Goal: Task Accomplishment & Management: Use online tool/utility

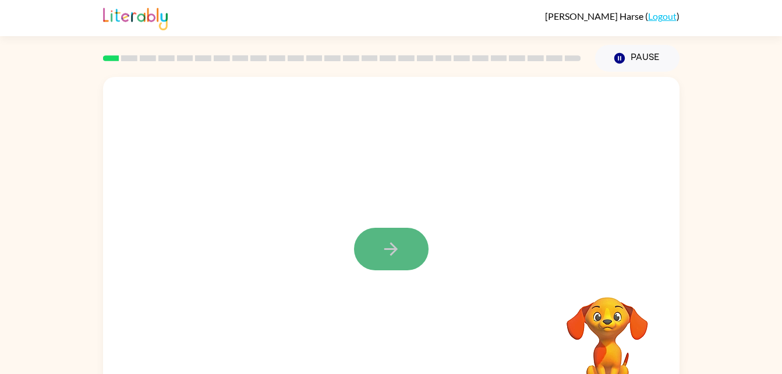
click at [379, 244] on button "button" at bounding box center [391, 249] width 75 height 43
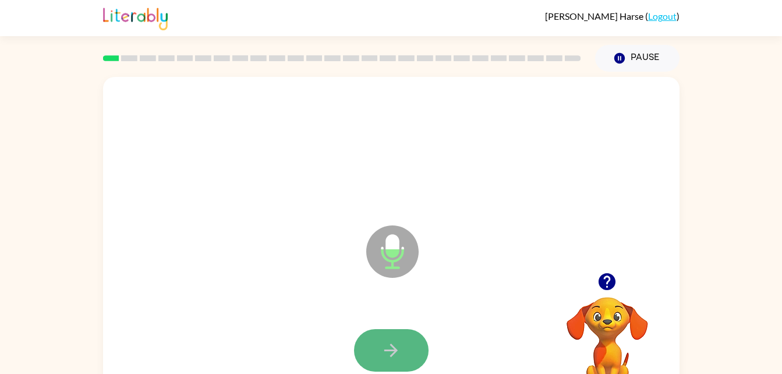
click at [389, 347] on icon "button" at bounding box center [391, 350] width 20 height 20
click at [400, 331] on button "button" at bounding box center [391, 350] width 75 height 43
click at [393, 345] on icon "button" at bounding box center [391, 350] width 13 height 13
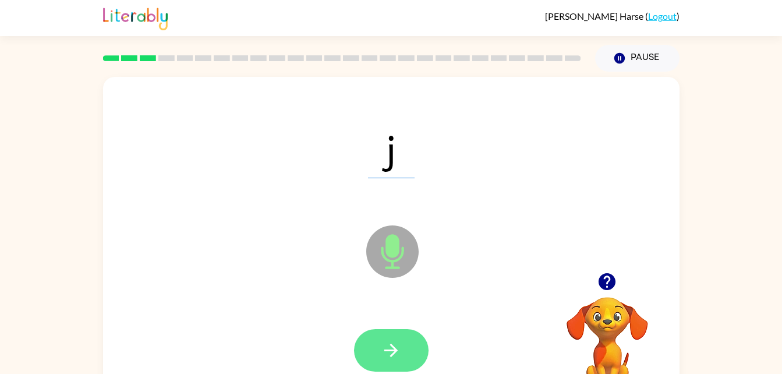
click at [378, 340] on button "button" at bounding box center [391, 350] width 75 height 43
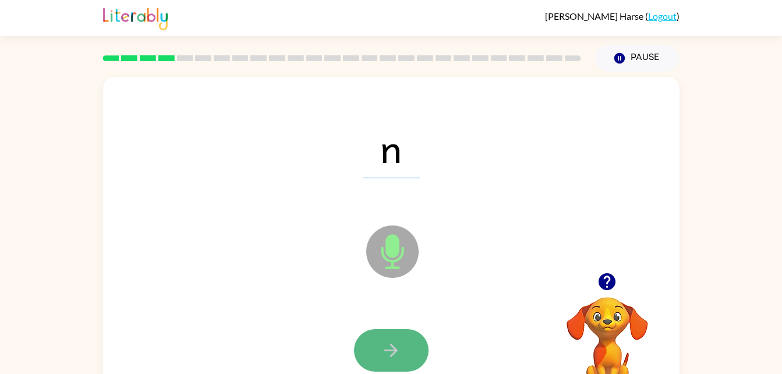
click at [409, 348] on button "button" at bounding box center [391, 350] width 75 height 43
click at [386, 344] on icon "button" at bounding box center [391, 350] width 20 height 20
click at [397, 336] on button "button" at bounding box center [391, 350] width 75 height 43
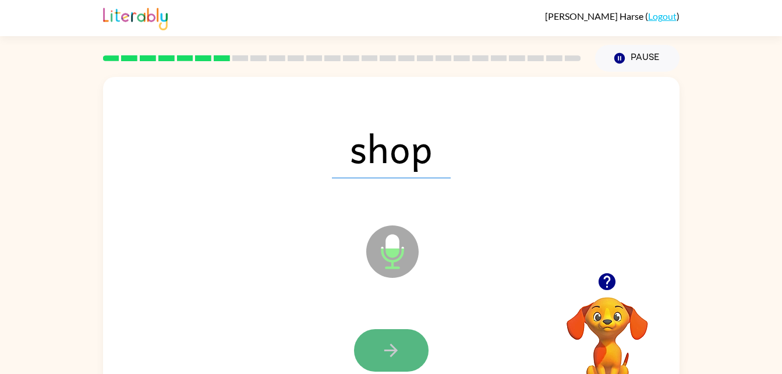
click at [387, 334] on button "button" at bounding box center [391, 350] width 75 height 43
click at [396, 332] on button "button" at bounding box center [391, 350] width 75 height 43
click at [403, 344] on button "button" at bounding box center [391, 350] width 75 height 43
click at [387, 343] on icon "button" at bounding box center [391, 350] width 20 height 20
click at [412, 343] on button "button" at bounding box center [391, 350] width 75 height 43
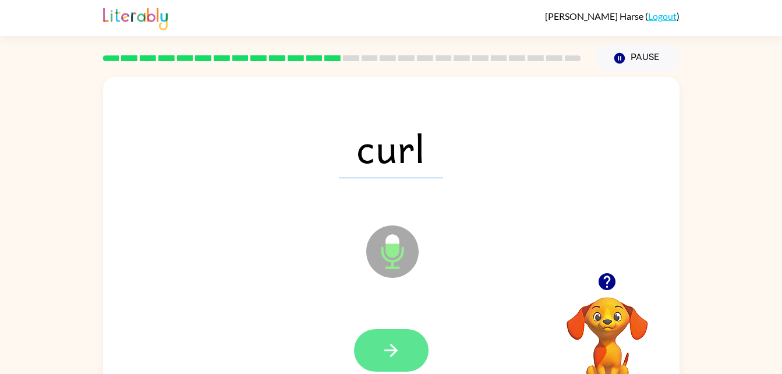
click at [394, 340] on icon "button" at bounding box center [391, 350] width 20 height 20
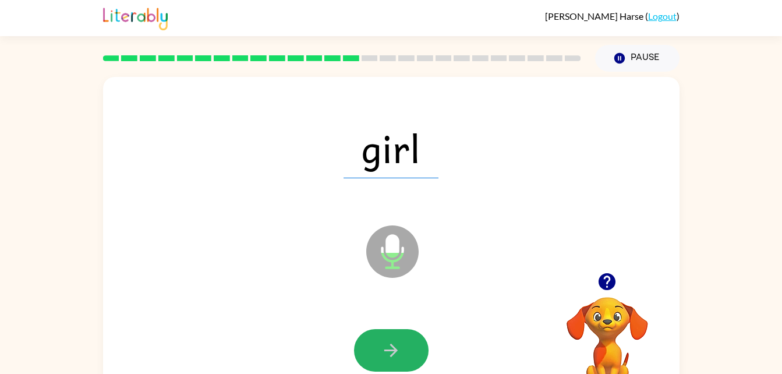
click at [383, 364] on button "button" at bounding box center [391, 350] width 75 height 43
click at [389, 345] on icon "button" at bounding box center [391, 350] width 20 height 20
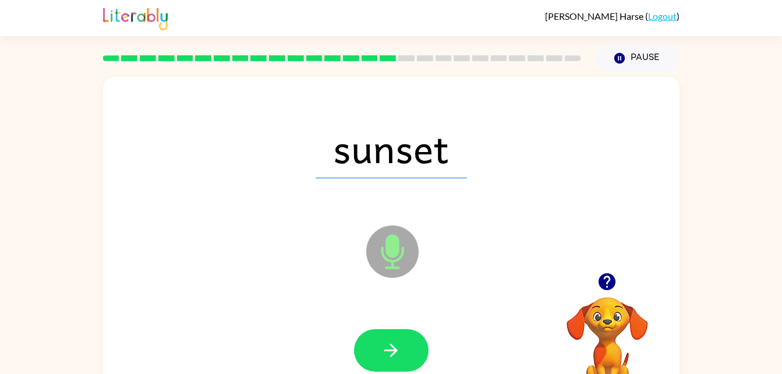
drag, startPoint x: 410, startPoint y: 320, endPoint x: 365, endPoint y: 300, distance: 49.3
click at [365, 300] on div "sunset Microphone The Microphone is here when it is your turn to talk" at bounding box center [391, 243] width 577 height 333
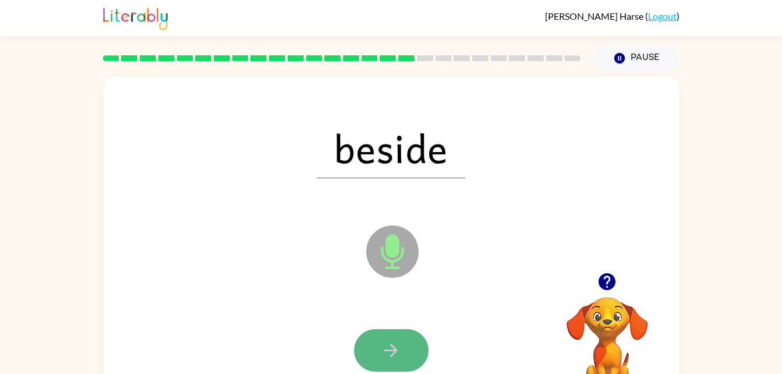
click at [394, 338] on button "button" at bounding box center [391, 350] width 75 height 43
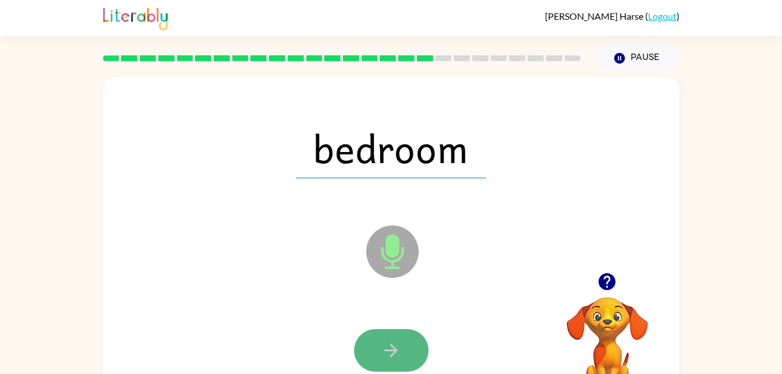
click at [401, 337] on button "button" at bounding box center [391, 350] width 75 height 43
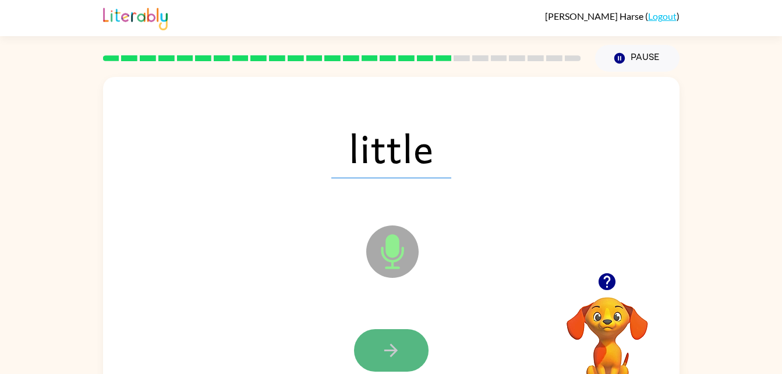
click at [390, 338] on button "button" at bounding box center [391, 350] width 75 height 43
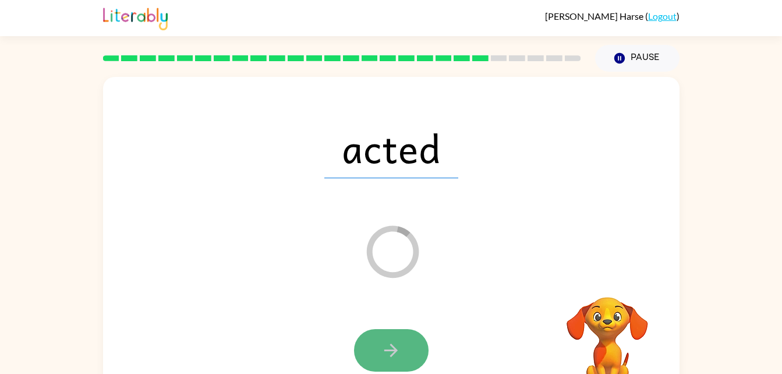
click at [404, 348] on button "button" at bounding box center [391, 350] width 75 height 43
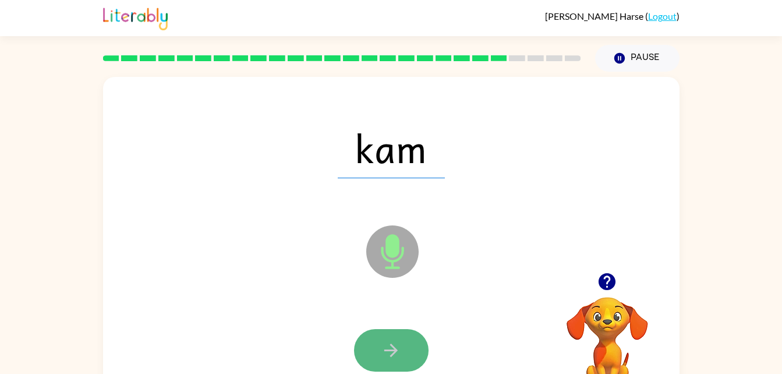
click at [401, 343] on button "button" at bounding box center [391, 350] width 75 height 43
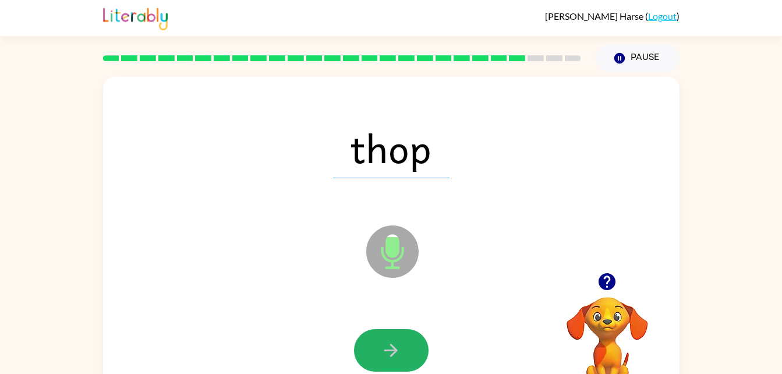
click at [401, 343] on button "button" at bounding box center [391, 350] width 75 height 43
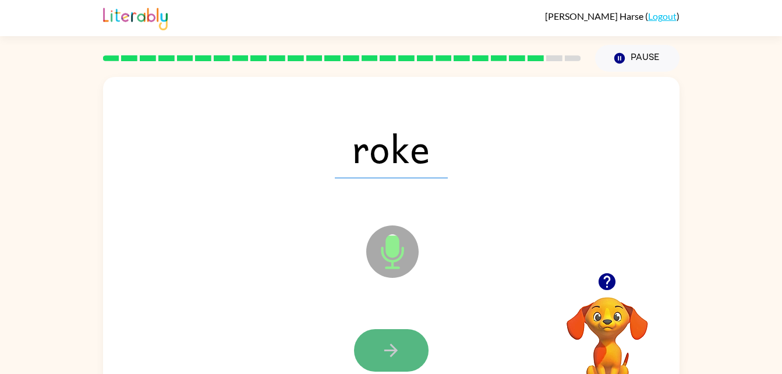
click at [402, 348] on button "button" at bounding box center [391, 350] width 75 height 43
click at [402, 349] on button "button" at bounding box center [391, 350] width 75 height 43
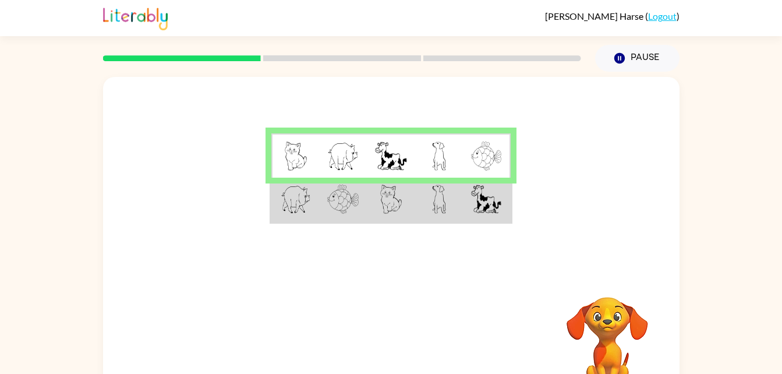
click at [318, 162] on td at bounding box center [295, 155] width 48 height 45
click at [299, 161] on img at bounding box center [296, 156] width 22 height 29
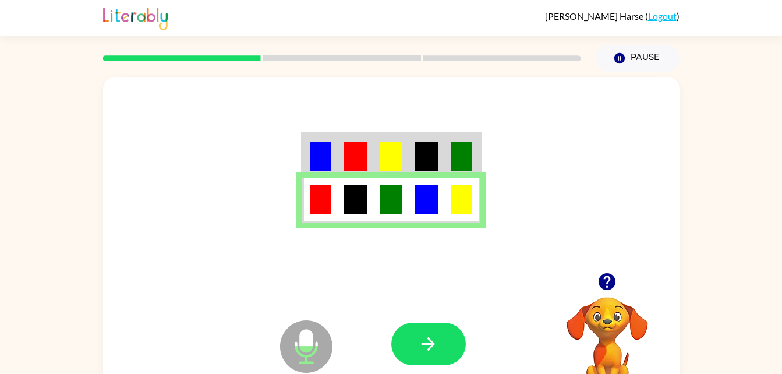
click at [456, 122] on div at bounding box center [391, 175] width 577 height 196
click at [426, 340] on icon "button" at bounding box center [428, 344] width 20 height 20
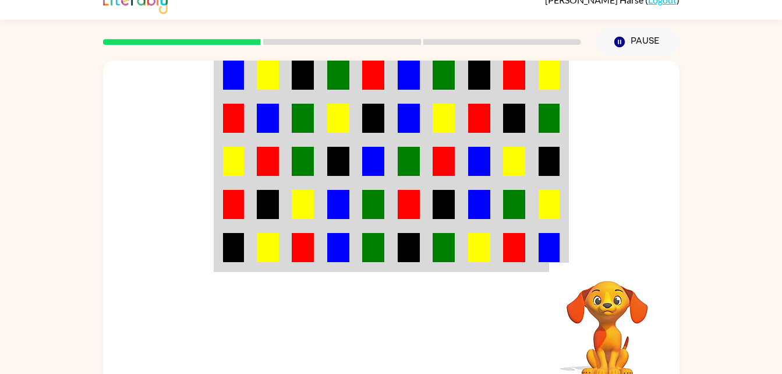
scroll to position [19, 0]
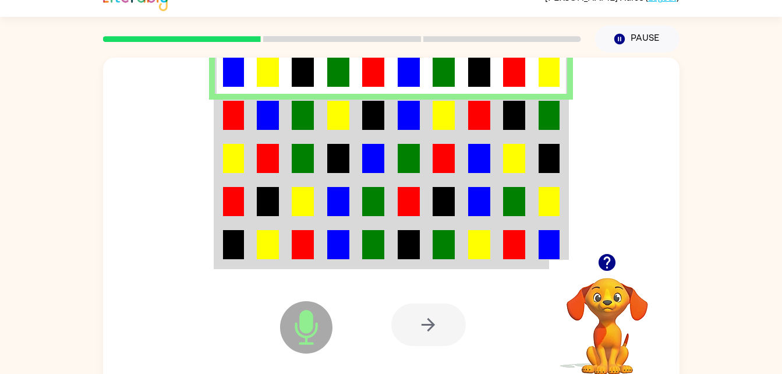
click at [333, 211] on img at bounding box center [338, 201] width 22 height 29
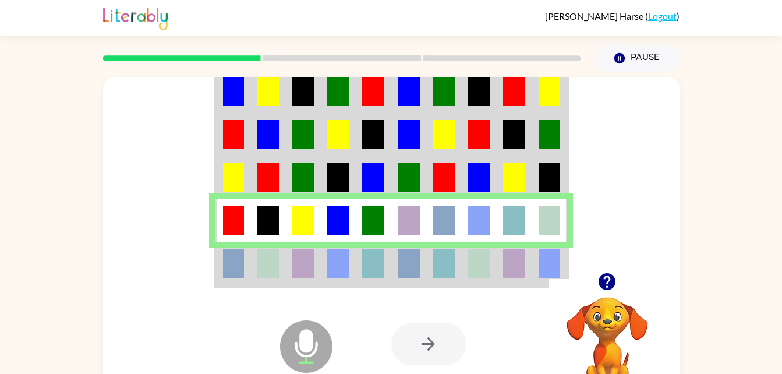
scroll to position [36, 0]
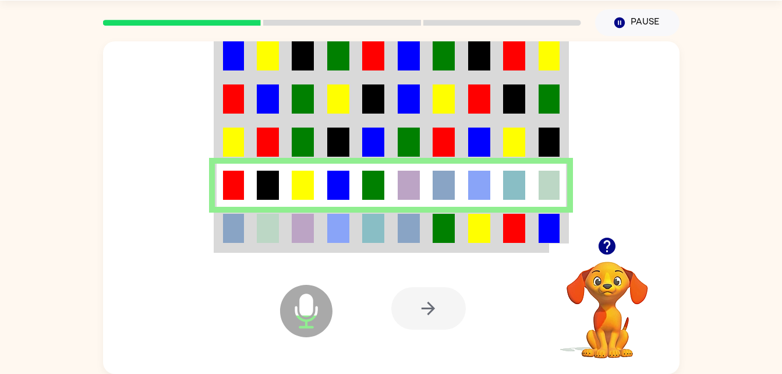
drag, startPoint x: 396, startPoint y: 224, endPoint x: 401, endPoint y: 228, distance: 7.0
click at [401, 228] on tbody at bounding box center [391, 142] width 352 height 218
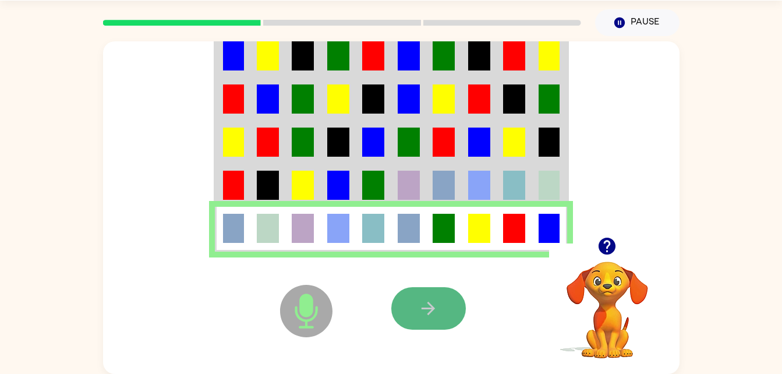
click at [451, 303] on button "button" at bounding box center [428, 308] width 75 height 43
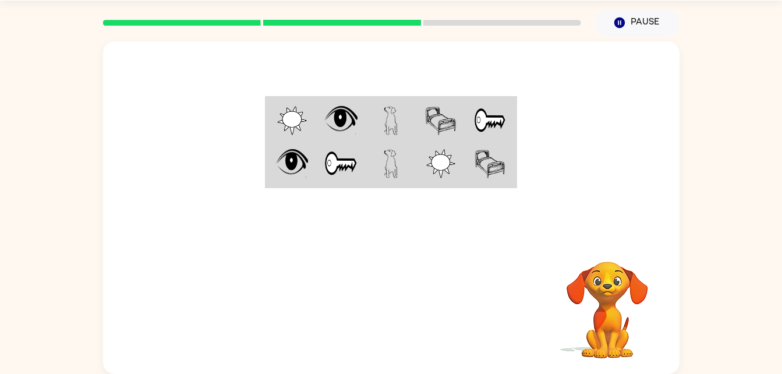
click at [457, 368] on div at bounding box center [477, 308] width 172 height 131
click at [294, 115] on img at bounding box center [292, 120] width 30 height 29
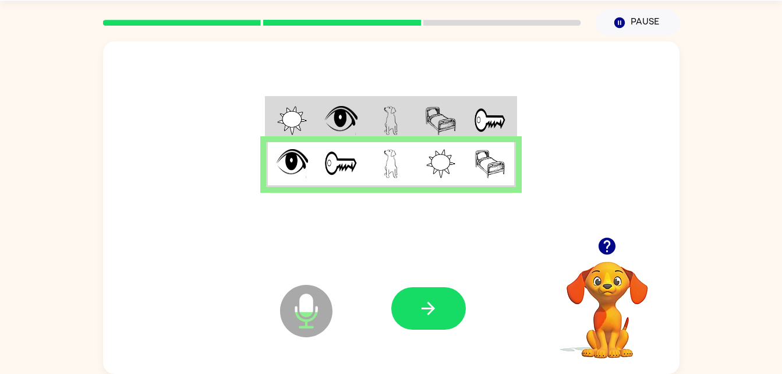
click at [447, 285] on icon "Microphone The Microphone is here when it is your turn to talk" at bounding box center [364, 325] width 175 height 87
click at [431, 335] on icon "Microphone The Microphone is here when it is your turn to talk" at bounding box center [364, 325] width 175 height 87
click at [422, 260] on div at bounding box center [477, 308] width 172 height 131
click at [424, 305] on icon "button" at bounding box center [428, 308] width 20 height 20
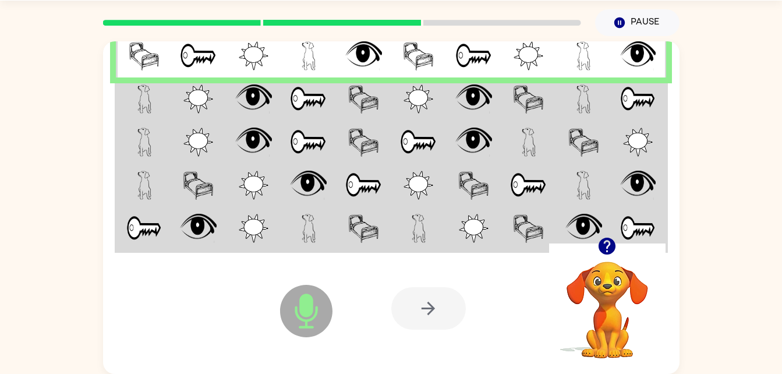
click at [621, 59] on img at bounding box center [638, 55] width 36 height 29
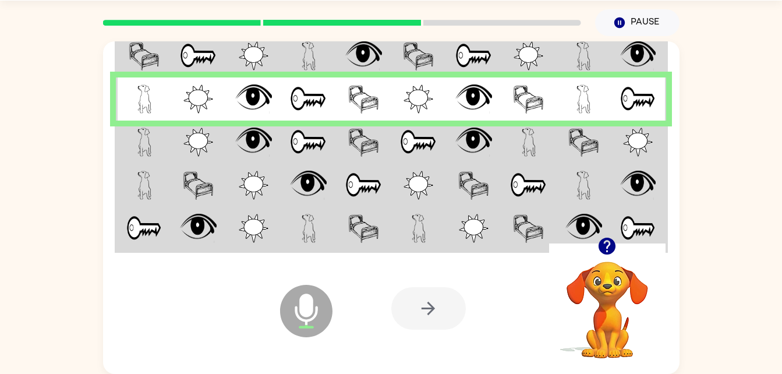
click at [521, 29] on div at bounding box center [342, 22] width 492 height 41
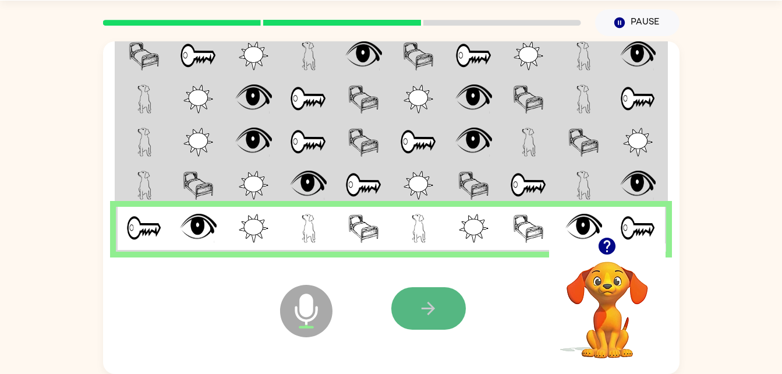
click at [423, 320] on button "button" at bounding box center [428, 308] width 75 height 43
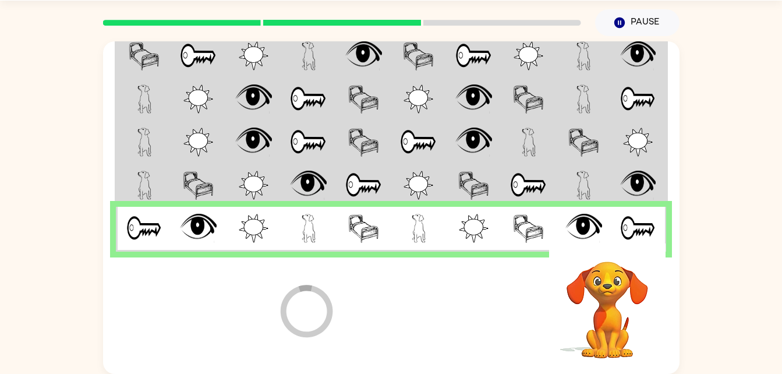
scroll to position [15, 0]
